Goal: Check status: Check status

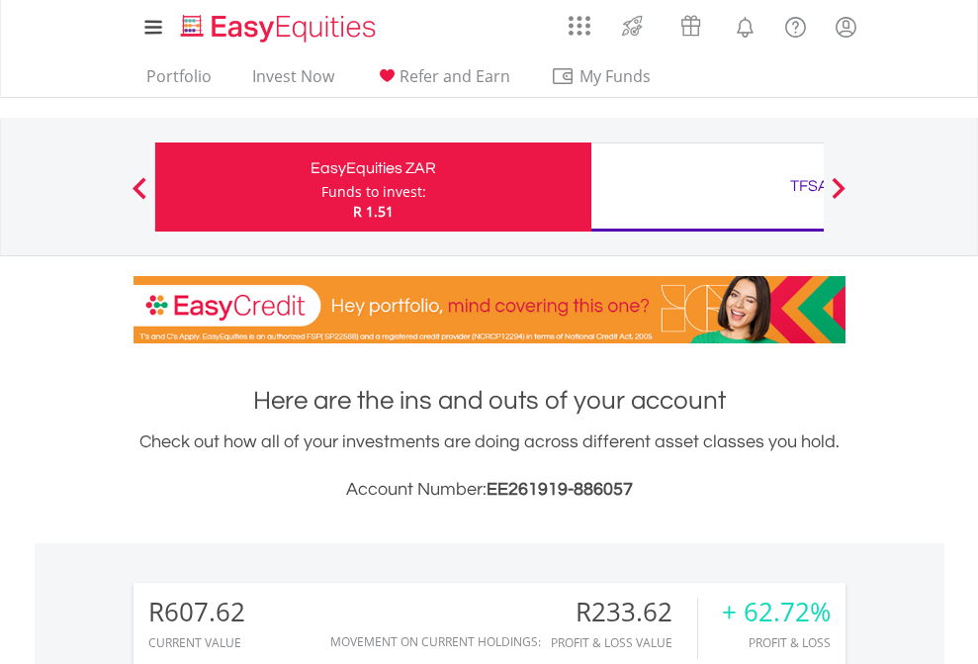
click at [321, 187] on div "Funds to invest:" at bounding box center [373, 192] width 105 height 20
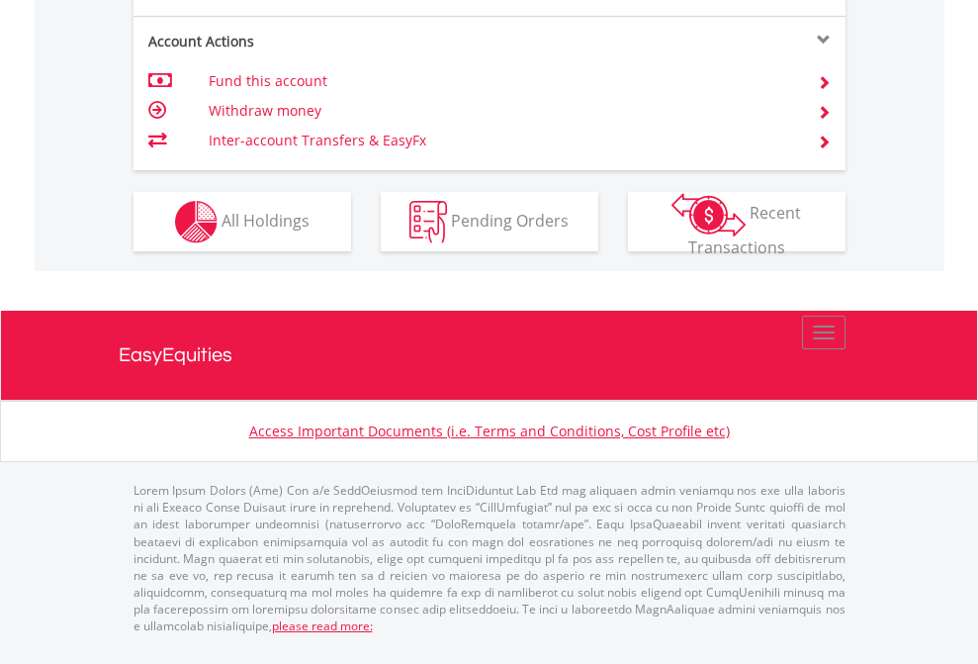
scroll to position [1935, 0]
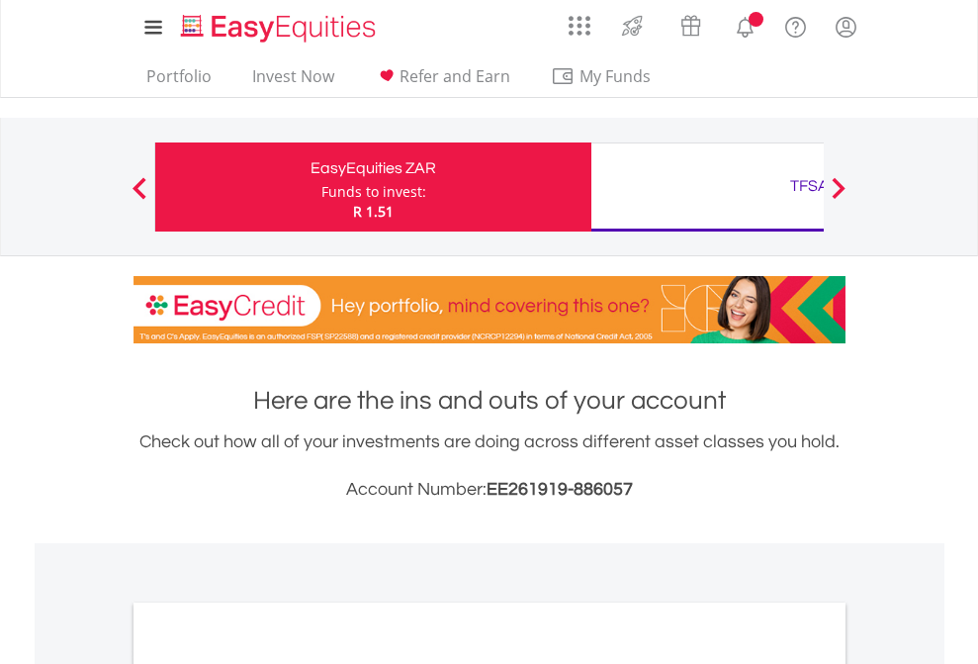
scroll to position [1189, 0]
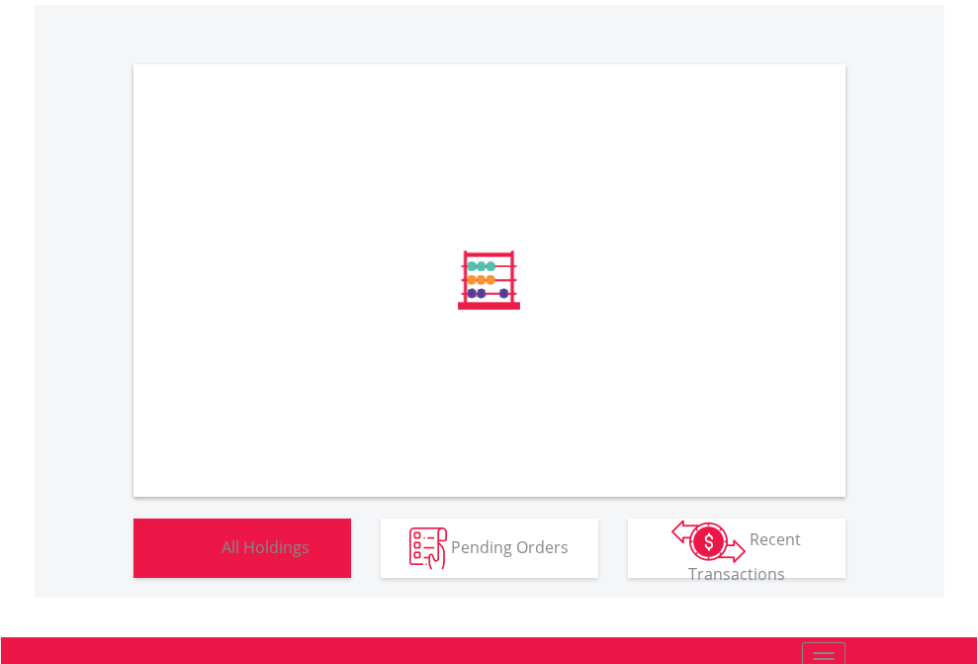
click at [222, 557] on span "All Holdings" at bounding box center [266, 546] width 88 height 22
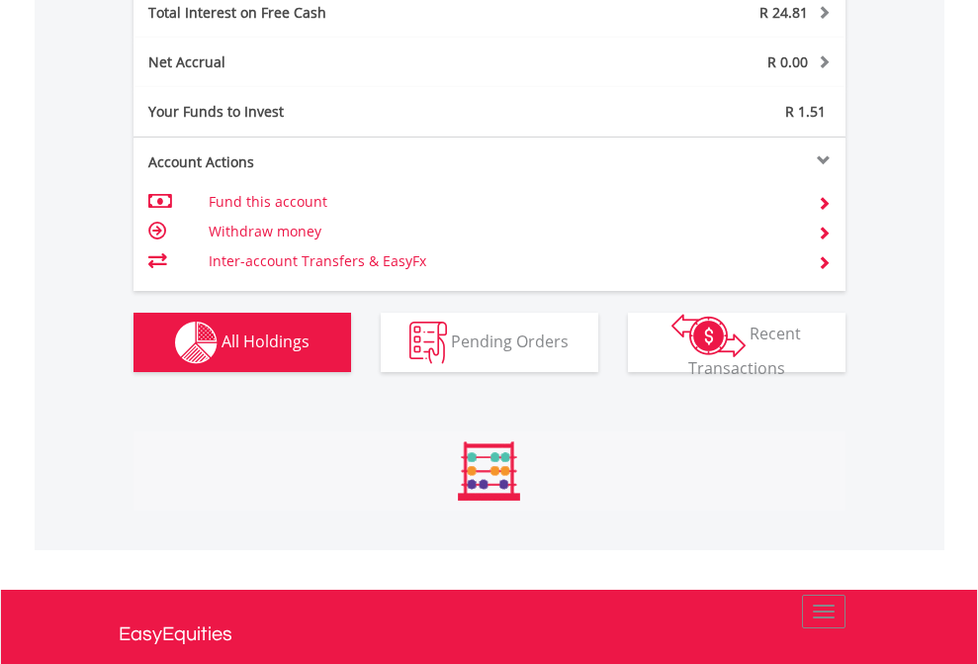
scroll to position [190, 310]
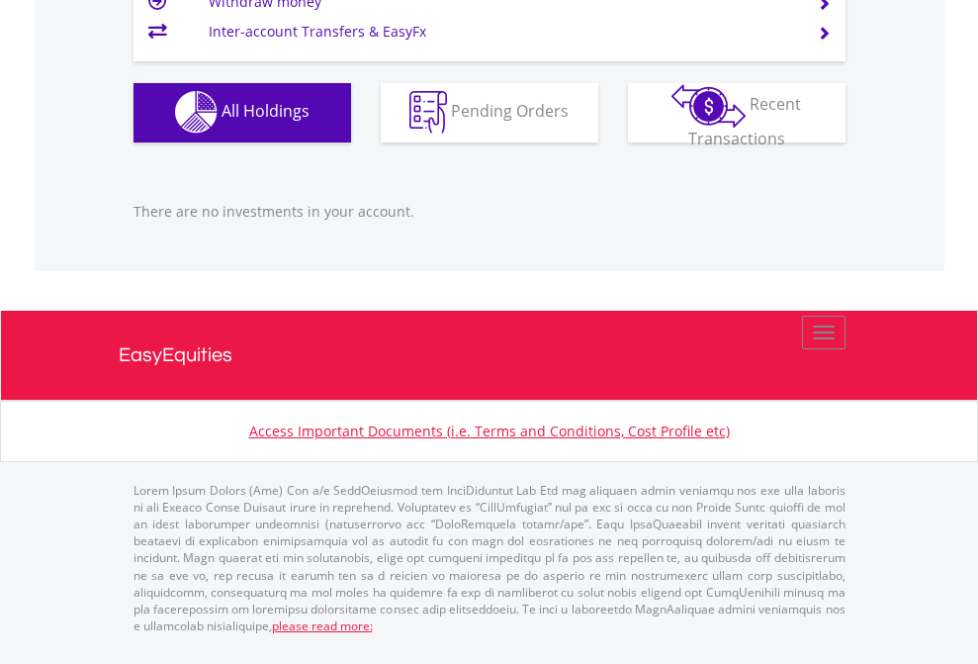
scroll to position [190, 310]
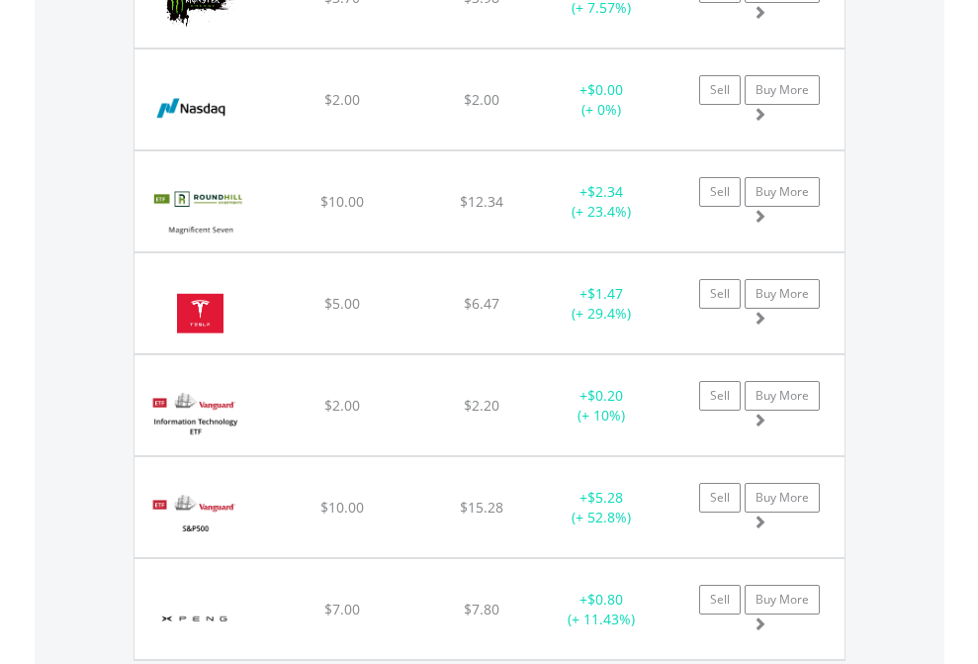
scroll to position [190, 310]
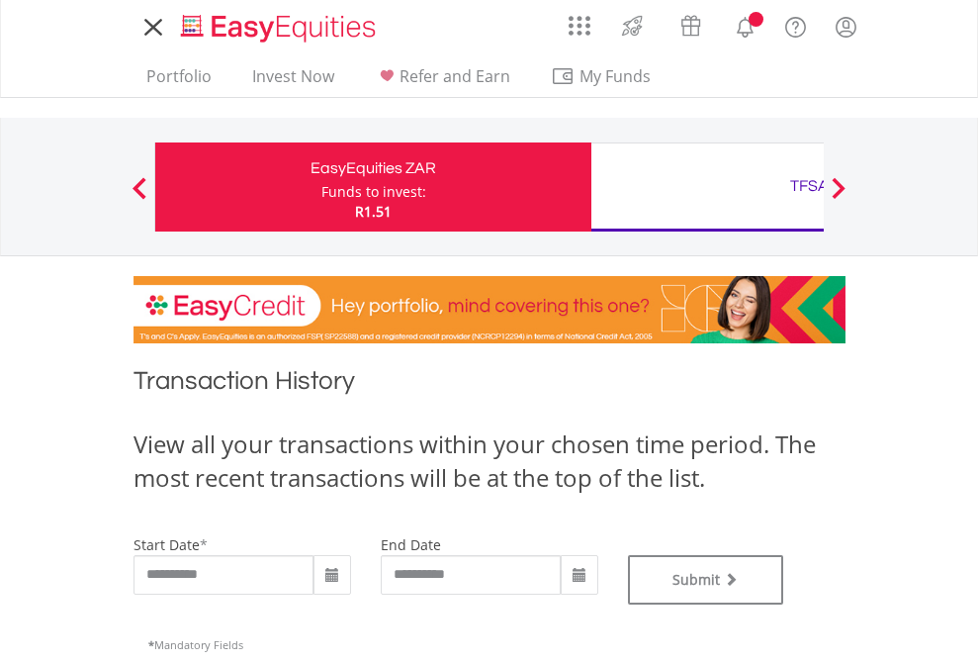
type input "**********"
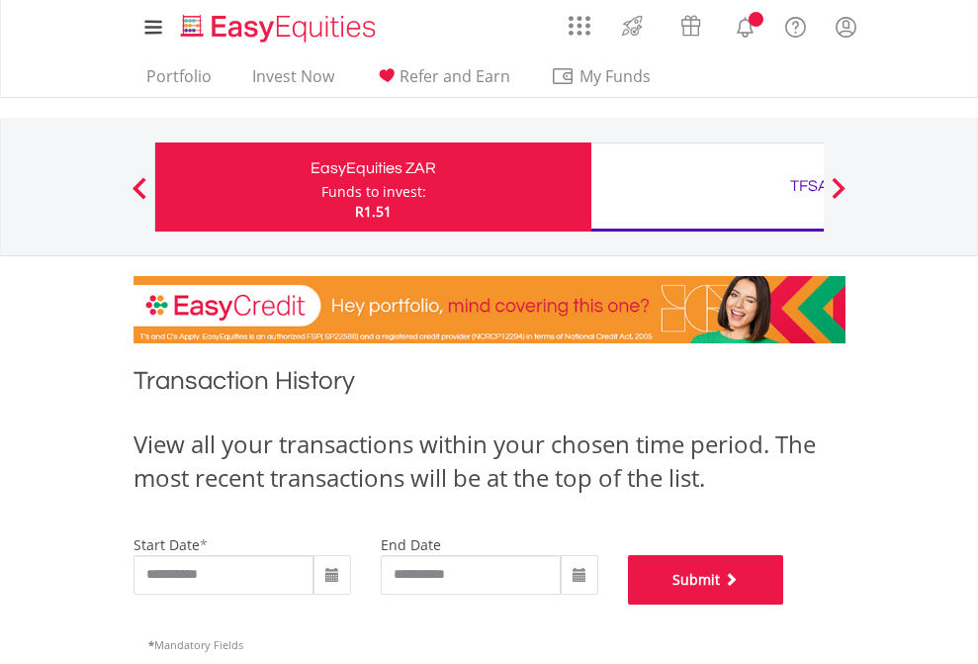
click at [784, 604] on button "Submit" at bounding box center [706, 579] width 156 height 49
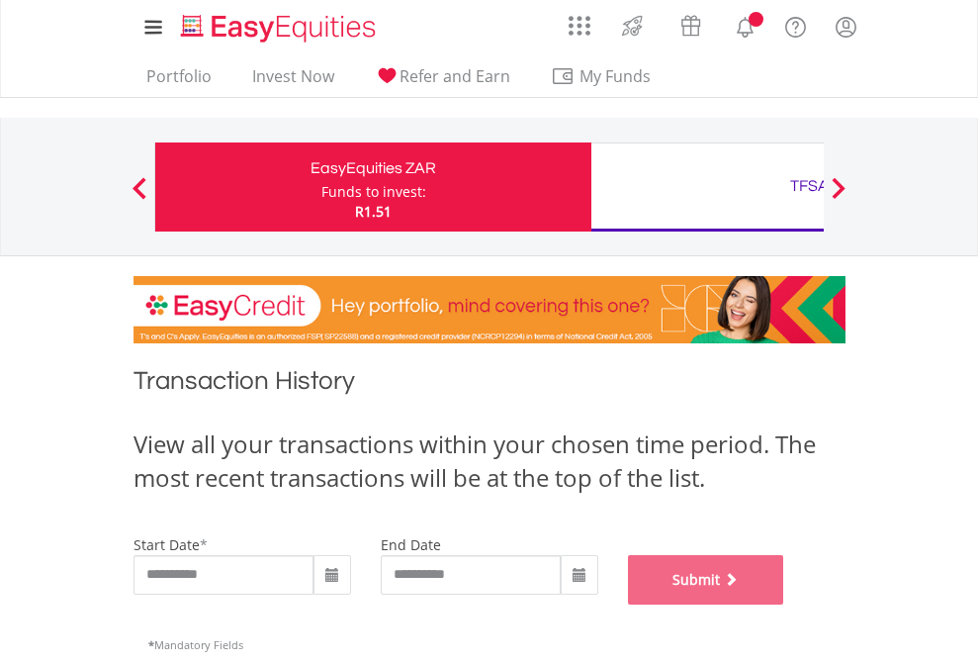
scroll to position [802, 0]
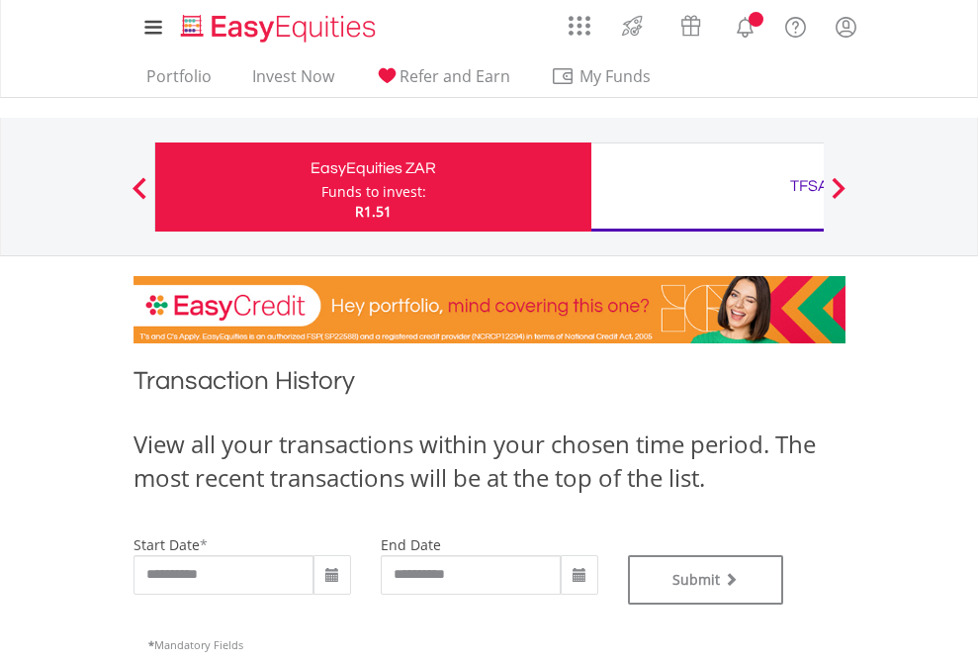
click at [707, 187] on div "TFSA" at bounding box center [809, 186] width 412 height 28
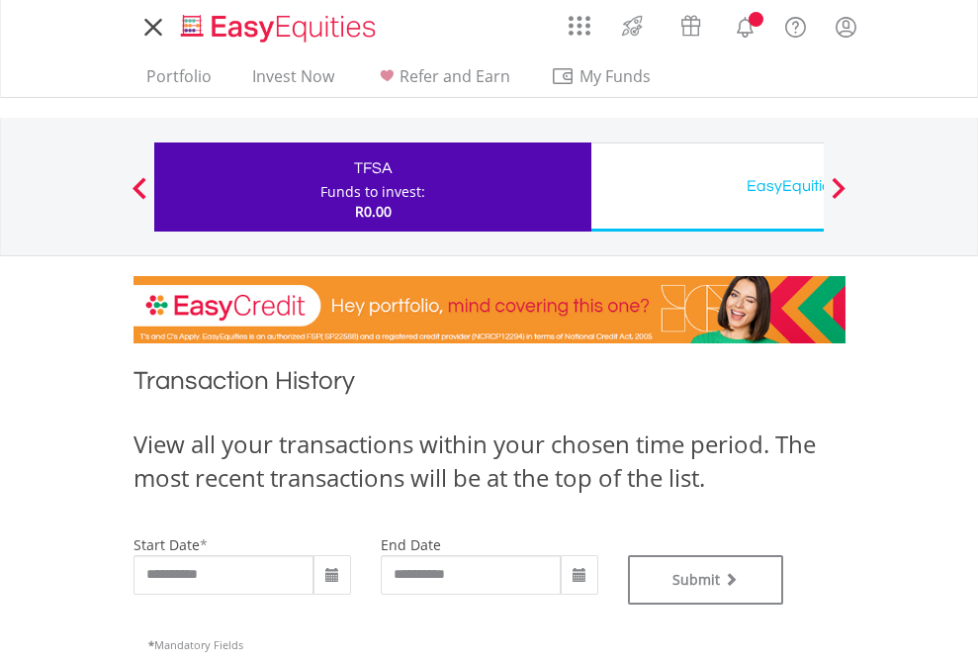
type input "**********"
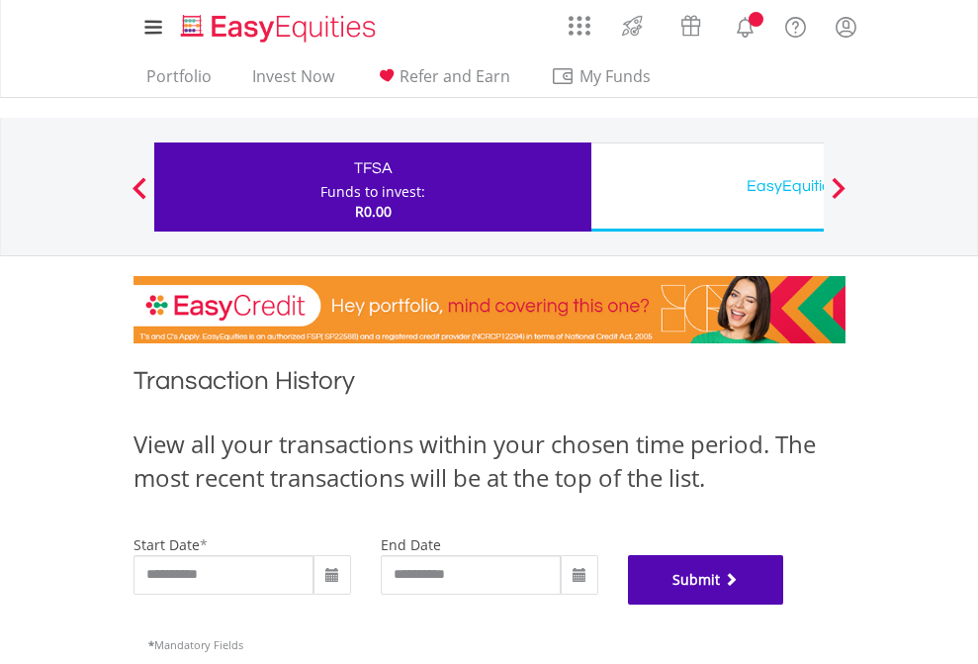
click at [784, 604] on button "Submit" at bounding box center [706, 579] width 156 height 49
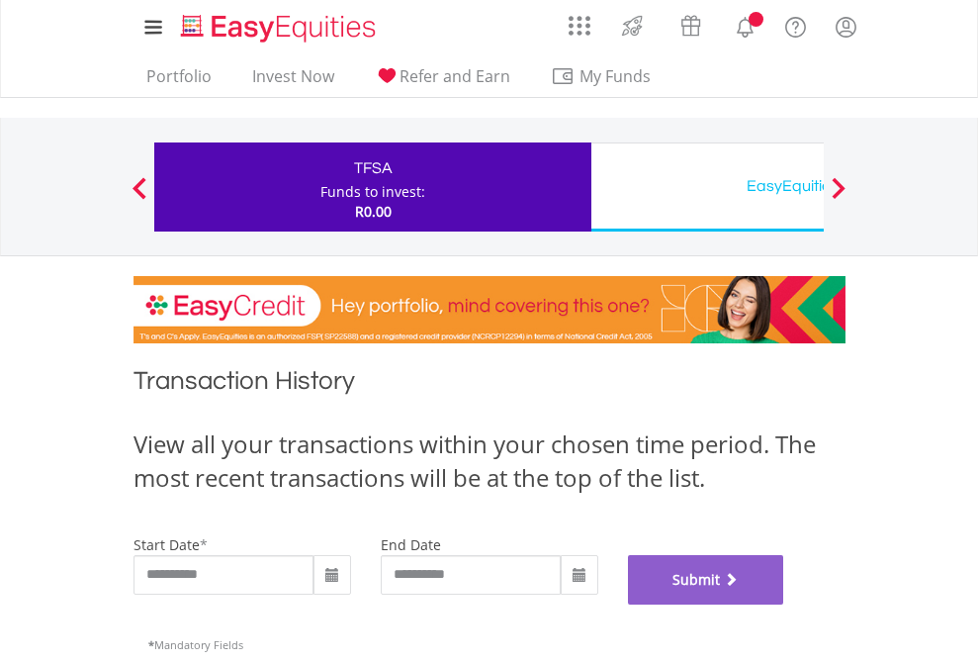
scroll to position [802, 0]
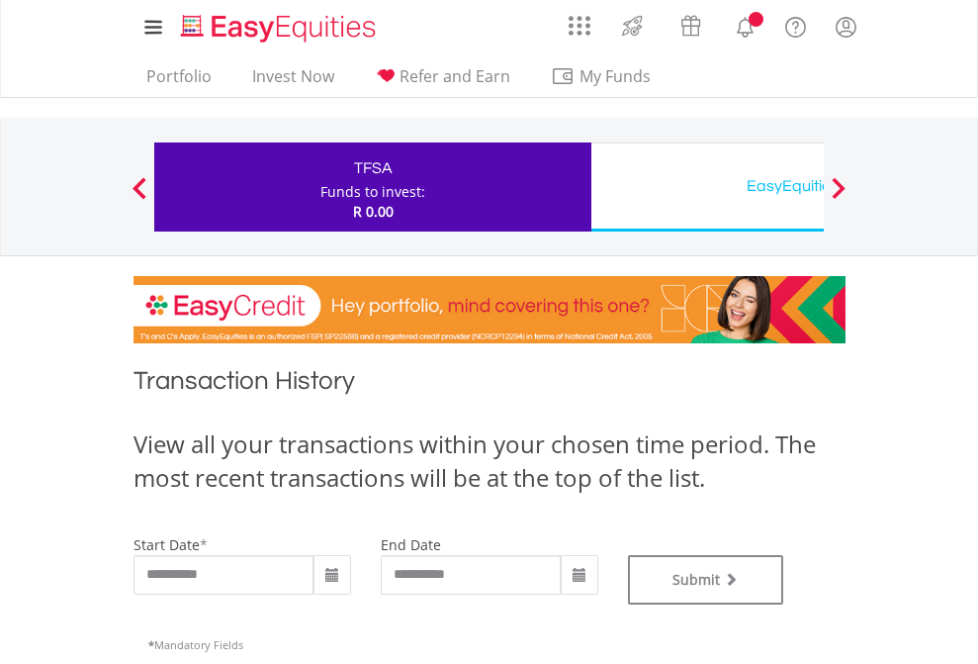
click at [707, 187] on div "EasyEquities USD" at bounding box center [809, 186] width 412 height 28
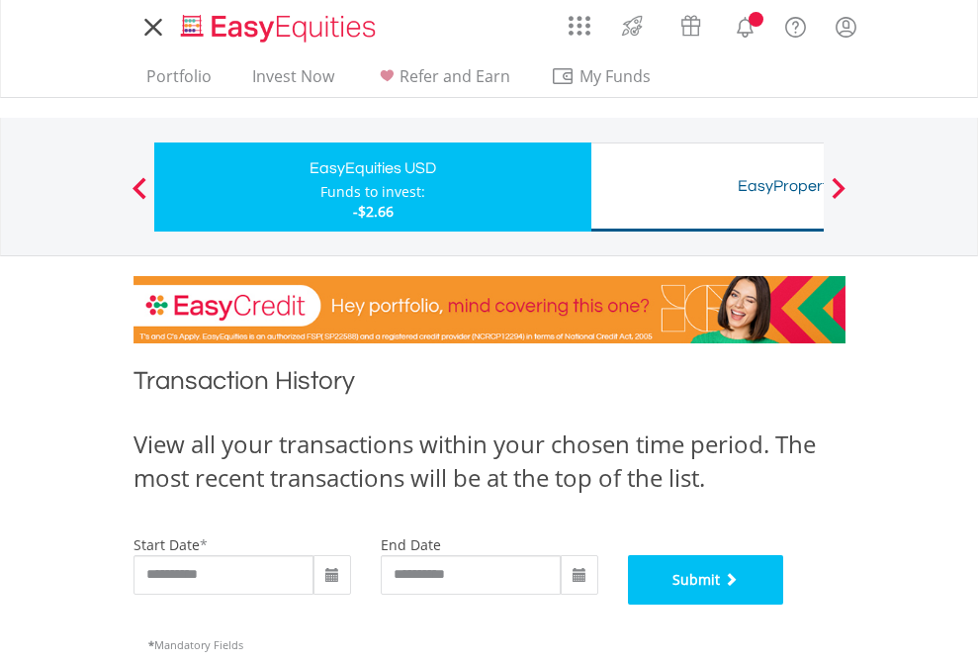
click at [784, 604] on button "Submit" at bounding box center [706, 579] width 156 height 49
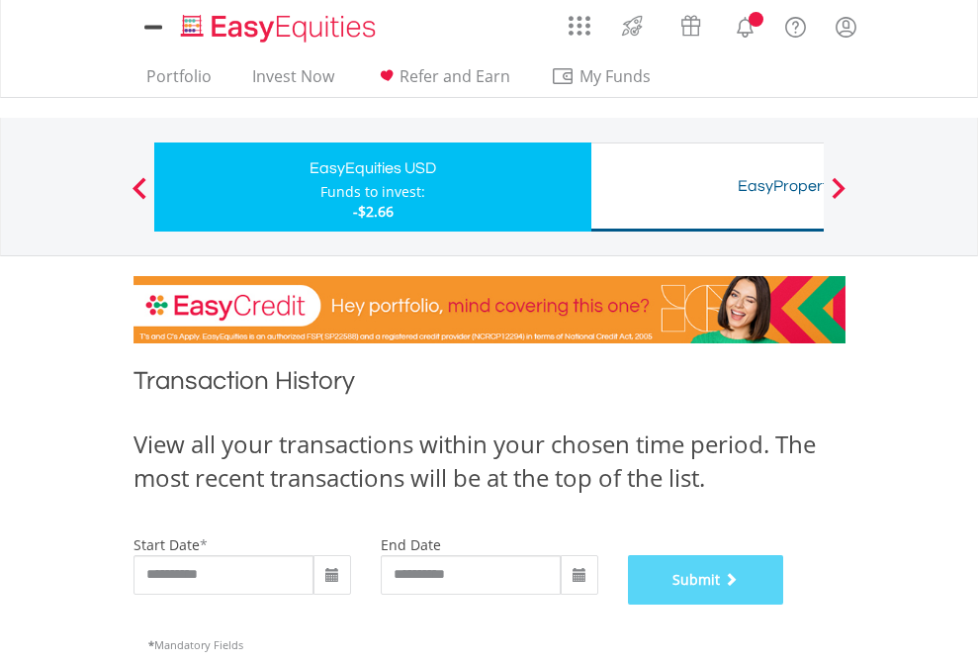
scroll to position [802, 0]
